Goal: Task Accomplishment & Management: Manage account settings

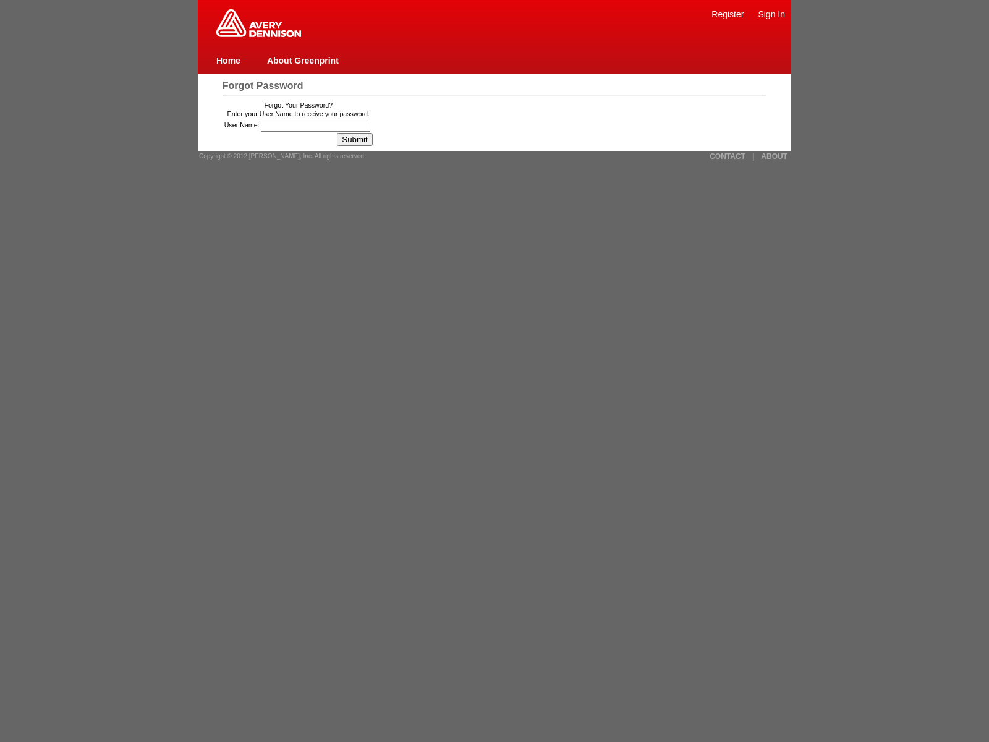
click at [317, 125] on input "User Name:" at bounding box center [315, 125] width 109 height 13
